Goal: Task Accomplishment & Management: Manage account settings

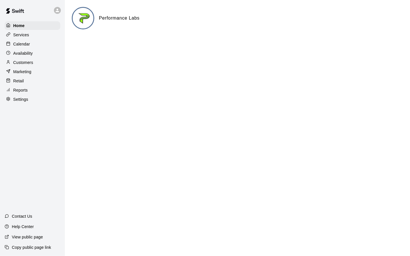
click at [24, 48] on div "Calendar" at bounding box center [33, 44] width 56 height 9
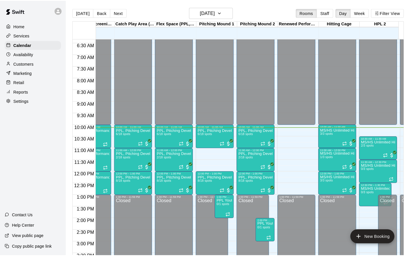
scroll to position [0, 18]
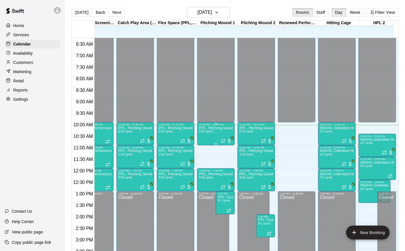
click at [212, 137] on div "PPL, Pitching Development Session 6/18 spots" at bounding box center [216, 251] width 34 height 251
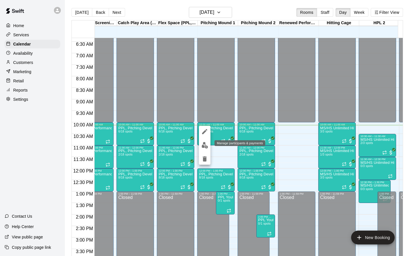
click at [206, 147] on img "edit" at bounding box center [205, 145] width 7 height 7
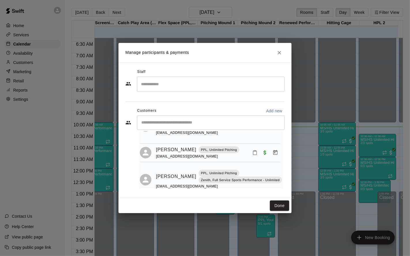
scroll to position [141, 2]
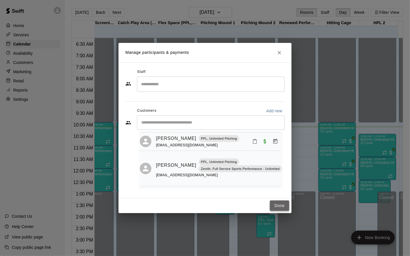
click at [273, 206] on button "Done" at bounding box center [279, 206] width 19 height 11
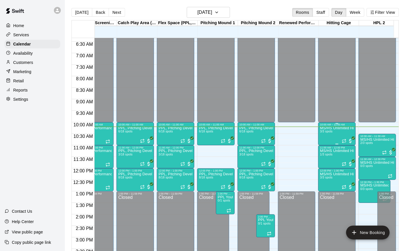
click at [326, 136] on div "MS/HS Unlimited Hitting 3/3 spots" at bounding box center [337, 251] width 34 height 251
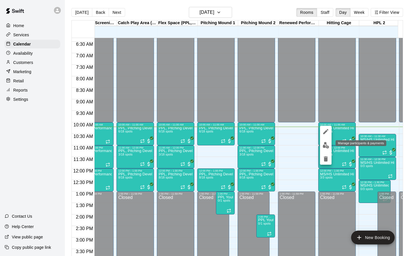
click at [323, 148] on img "edit" at bounding box center [326, 145] width 7 height 7
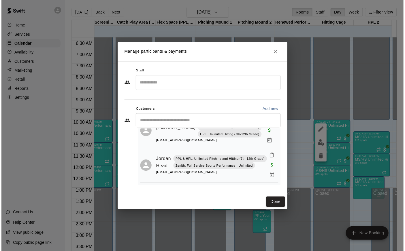
scroll to position [69, 0]
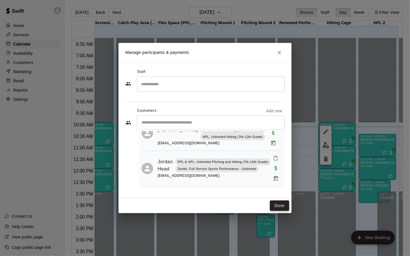
click at [284, 209] on button "Done" at bounding box center [279, 206] width 19 height 11
